Goal: Complete application form

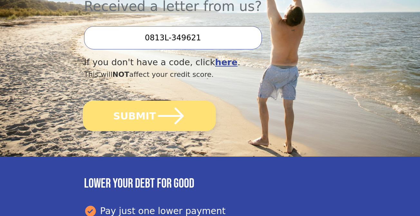
scroll to position [238, 0]
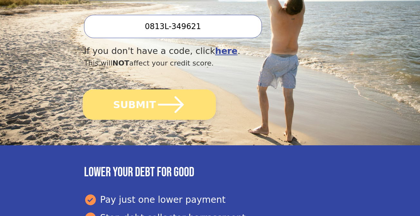
click at [156, 103] on icon "submit" at bounding box center [171, 105] width 30 height 30
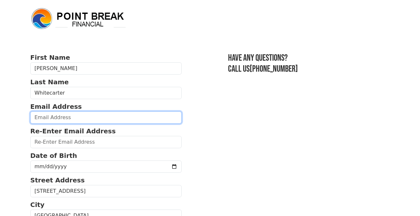
click at [67, 114] on input "email" at bounding box center [106, 117] width 152 height 12
type input "mwhite"
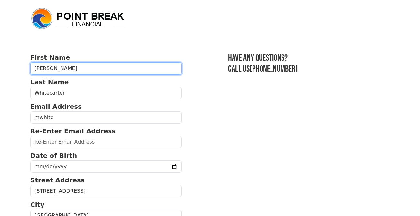
type input "[PERSON_NAME]"
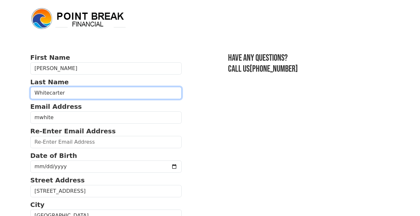
type input "[PERSON_NAME]"
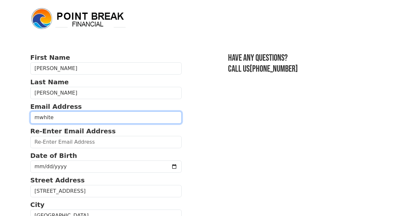
type input "[EMAIL_ADDRESS][DOMAIN_NAME]"
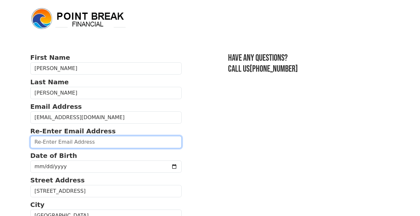
type input "[EMAIL_ADDRESS][DOMAIN_NAME]"
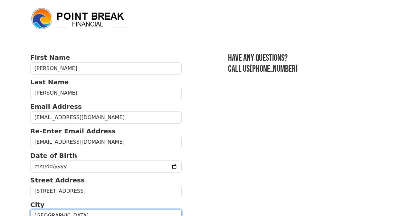
type input "[GEOGRAPHIC_DATA]"
type input "91950"
type input "[PHONE_NUMBER]"
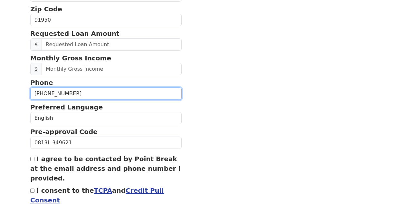
scroll to position [262, 0]
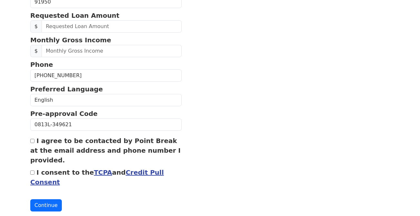
click at [30, 139] on input "I agree to be contacted by Point Break at the email address and phone number I …" at bounding box center [32, 141] width 4 height 4
checkbox input "true"
click at [33, 171] on input "I consent to the TCPA and Credit Pull Consent" at bounding box center [32, 172] width 4 height 4
checkbox input "true"
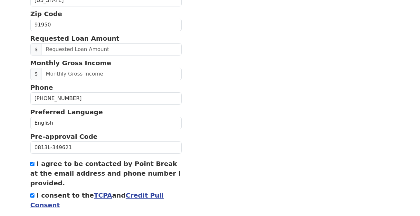
scroll to position [207, 0]
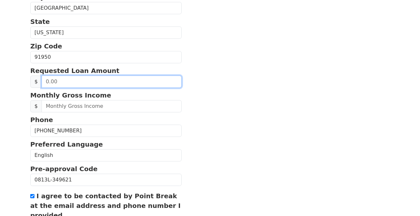
click at [43, 80] on input "text" at bounding box center [112, 81] width 140 height 12
click at [45, 79] on input "text" at bounding box center [112, 81] width 140 height 12
drag, startPoint x: 45, startPoint y: 79, endPoint x: 90, endPoint y: 119, distance: 59.8
click at [98, 106] on form "First Name [PERSON_NAME] Last Name [PERSON_NAME] Email Address [EMAIL_ADDRESS][…" at bounding box center [106, 55] width 152 height 421
type input "25,000.00"
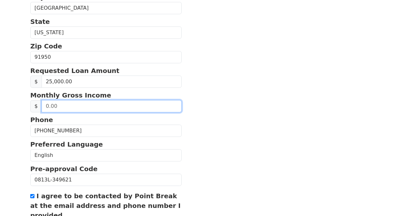
click at [122, 101] on input "text" at bounding box center [112, 106] width 140 height 12
click at [97, 102] on input "text" at bounding box center [112, 106] width 140 height 12
type input "6,000.00"
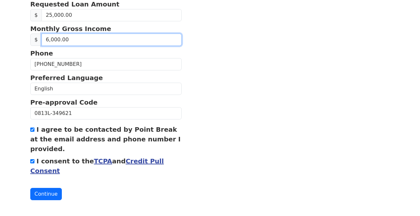
scroll to position [275, 0]
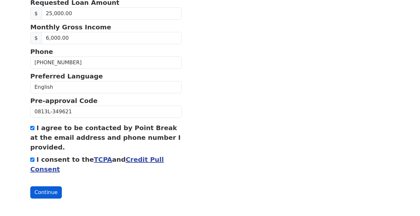
click at [48, 187] on button "Continue" at bounding box center [46, 192] width 32 height 12
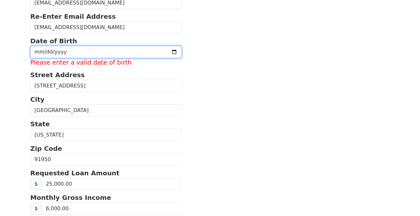
click at [60, 49] on input "date" at bounding box center [106, 52] width 152 height 12
click at [36, 48] on input "date" at bounding box center [106, 52] width 152 height 12
type input "[DATE]"
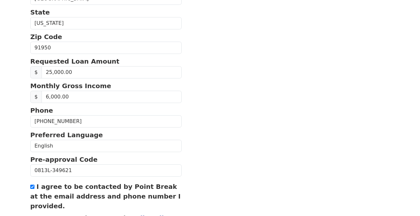
scroll to position [275, 0]
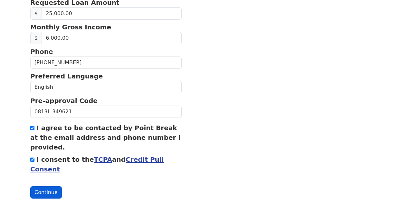
click at [47, 189] on button "Continue" at bounding box center [46, 192] width 32 height 12
